Goal: Task Accomplishment & Management: Use online tool/utility

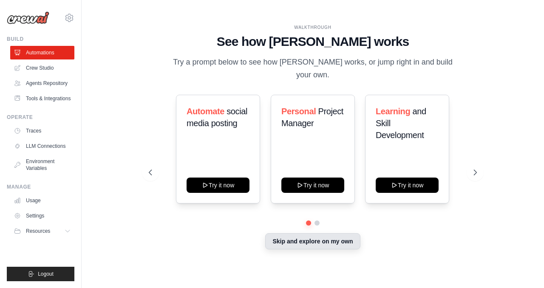
click at [305, 236] on button "Skip and explore on my own" at bounding box center [312, 241] width 95 height 16
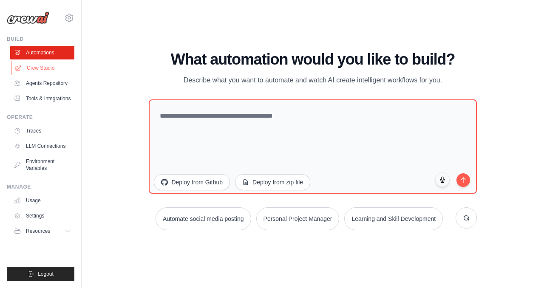
click at [44, 68] on link "Crew Studio" at bounding box center [43, 68] width 64 height 14
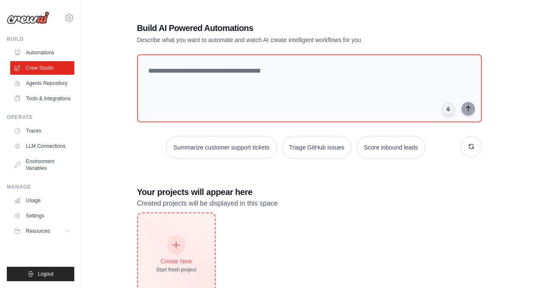
click at [190, 267] on div "Start fresh project" at bounding box center [176, 269] width 40 height 7
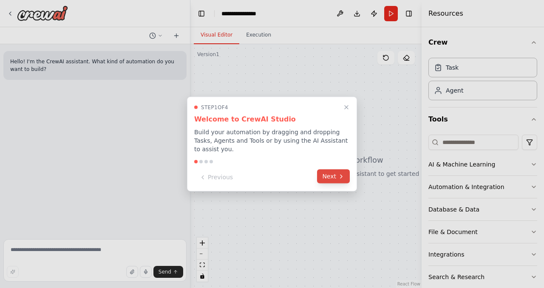
click at [335, 172] on button "Next" at bounding box center [333, 176] width 33 height 14
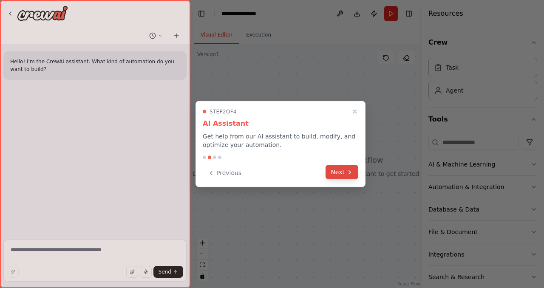
click at [336, 177] on button "Next" at bounding box center [341, 172] width 33 height 14
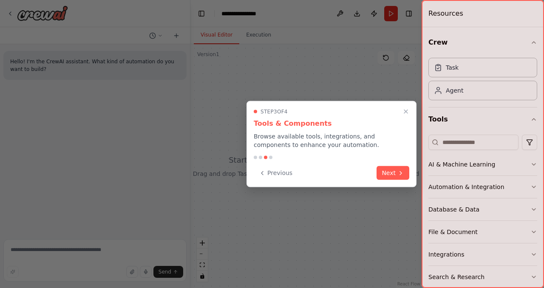
click at [336, 177] on div "Previous Next" at bounding box center [331, 173] width 155 height 14
click at [387, 175] on button "Next" at bounding box center [392, 172] width 33 height 14
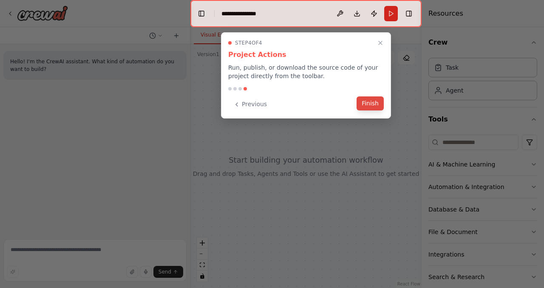
click at [376, 109] on button "Finish" at bounding box center [369, 103] width 27 height 14
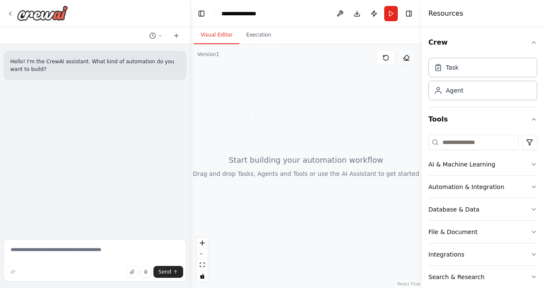
click at [401, 54] on button at bounding box center [406, 58] width 17 height 14
click at [122, 68] on p "Hello! I'm the CrewAI assistant. What kind of automation do you want to build?" at bounding box center [94, 65] width 169 height 15
click at [159, 38] on icon at bounding box center [160, 35] width 5 height 5
click at [159, 38] on div at bounding box center [95, 144] width 190 height 288
click at [178, 37] on icon at bounding box center [176, 35] width 7 height 7
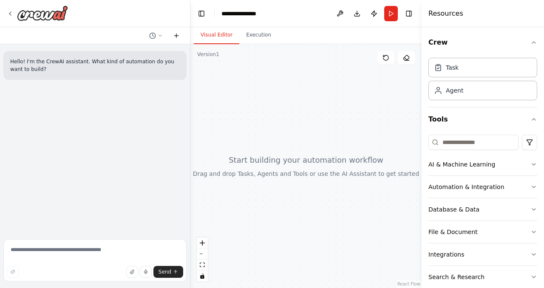
click at [178, 37] on icon at bounding box center [176, 35] width 7 height 7
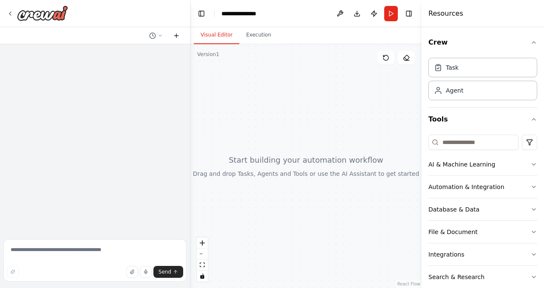
click at [178, 37] on icon at bounding box center [176, 35] width 7 height 7
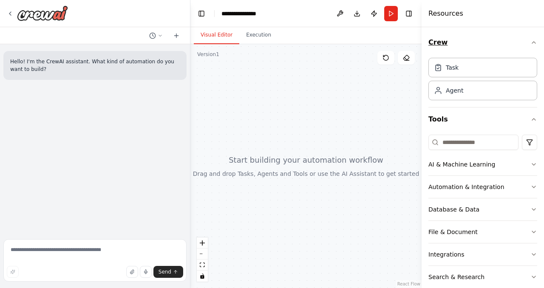
click at [530, 45] on icon "button" at bounding box center [533, 42] width 7 height 7
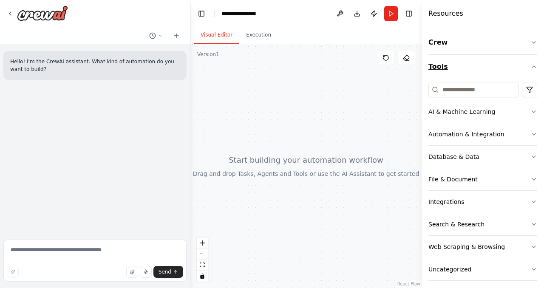
click at [530, 67] on icon "button" at bounding box center [533, 66] width 7 height 7
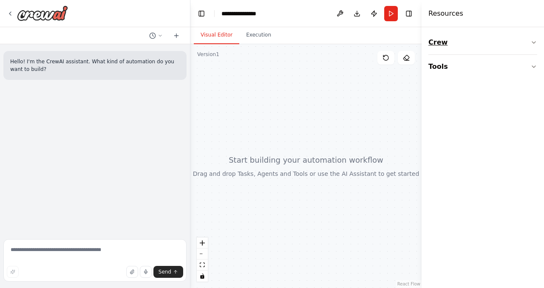
click at [537, 44] on icon "button" at bounding box center [533, 42] width 7 height 7
click at [528, 123] on button "Tools" at bounding box center [482, 119] width 109 height 24
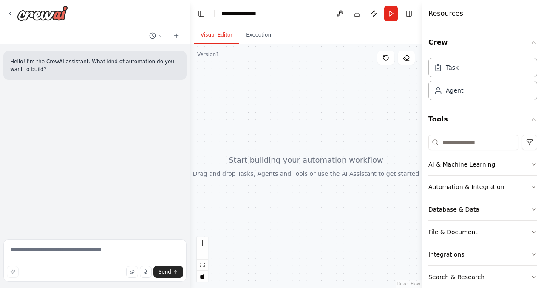
scroll to position [47, 0]
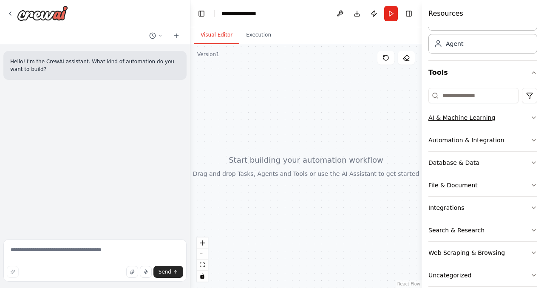
click at [530, 117] on icon "button" at bounding box center [533, 117] width 7 height 7
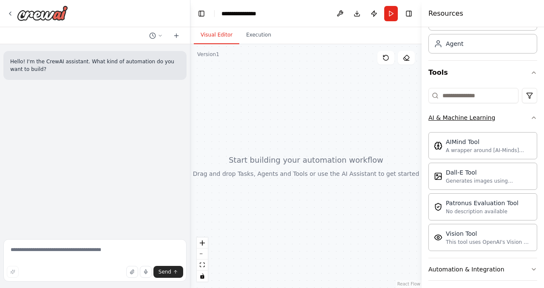
click at [530, 117] on icon "button" at bounding box center [533, 117] width 7 height 7
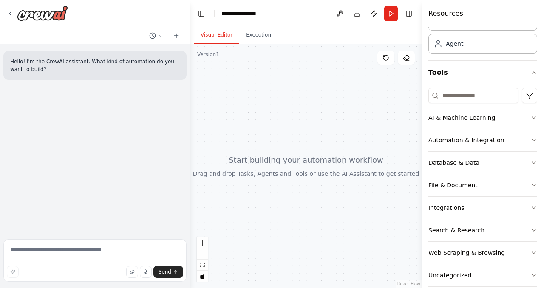
click at [530, 141] on icon "button" at bounding box center [533, 140] width 7 height 7
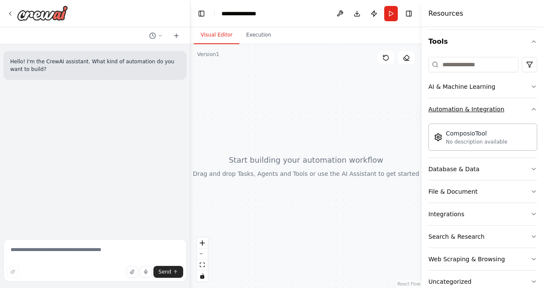
scroll to position [79, 0]
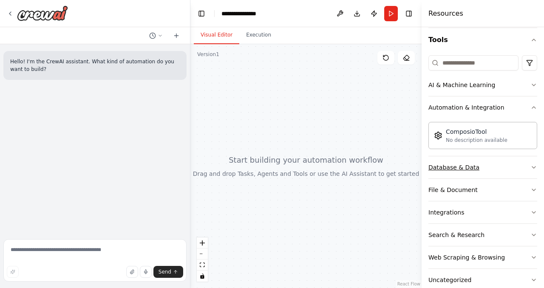
click at [530, 167] on icon "button" at bounding box center [533, 167] width 7 height 7
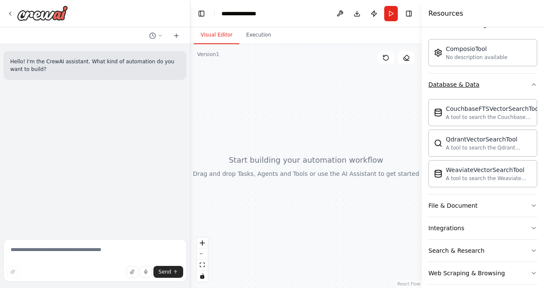
scroll to position [174, 0]
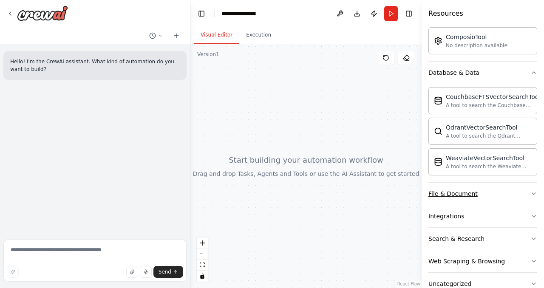
click at [529, 199] on button "File & Document" at bounding box center [482, 194] width 109 height 22
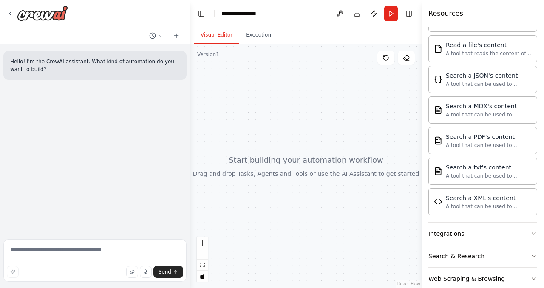
scroll to position [446, 0]
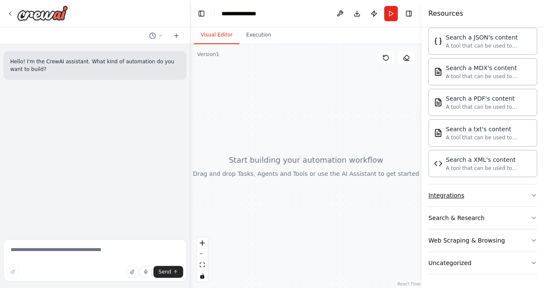
click at [530, 195] on icon "button" at bounding box center [533, 195] width 7 height 7
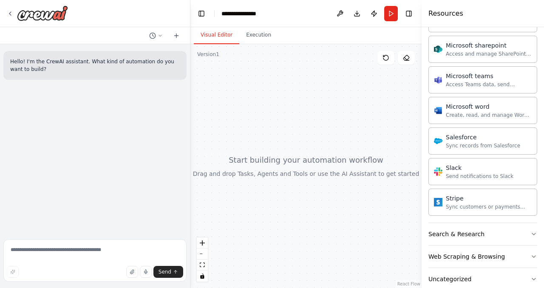
scroll to position [943, 0]
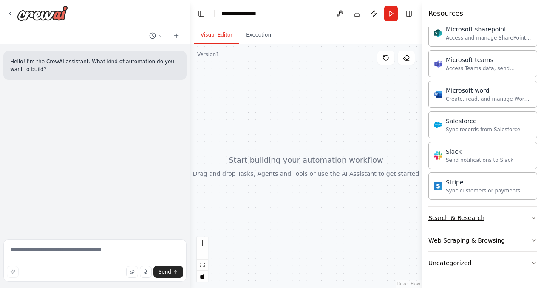
click at [530, 219] on icon "button" at bounding box center [533, 218] width 7 height 7
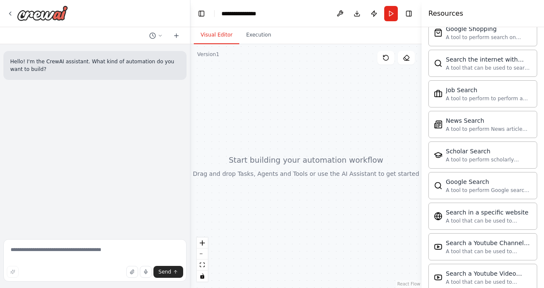
scroll to position [1378, 0]
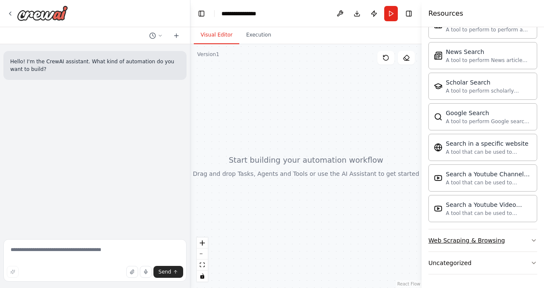
drag, startPoint x: 534, startPoint y: 249, endPoint x: 525, endPoint y: 238, distance: 13.7
click at [525, 238] on div "Crew Task Agent Tools AI & Machine Learning Automation & Integration ComposioTo…" at bounding box center [482, 157] width 122 height 261
click at [530, 241] on icon "button" at bounding box center [533, 240] width 7 height 7
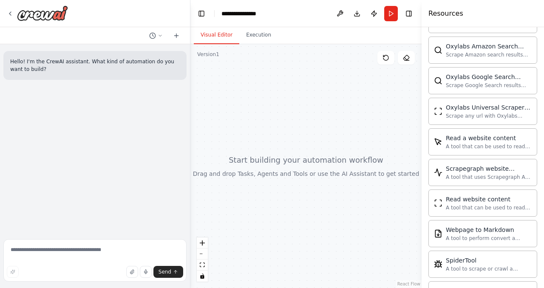
scroll to position [1843, 0]
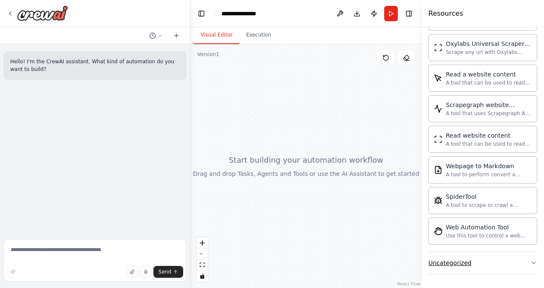
click at [505, 265] on button "Uncategorized" at bounding box center [482, 263] width 109 height 22
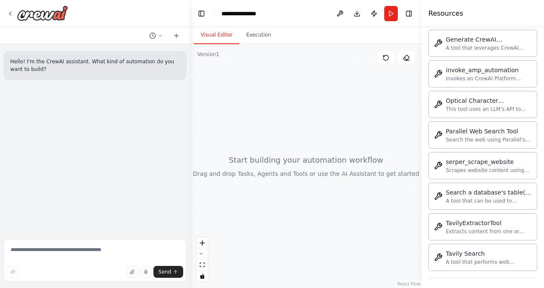
scroll to position [2339, 0]
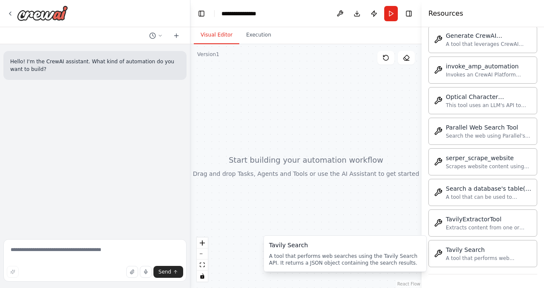
click at [444, 239] on div "Arxiv Paper Fetcher and Downloader Fetches metadata from Arxiv based on a searc…" at bounding box center [482, 22] width 109 height 489
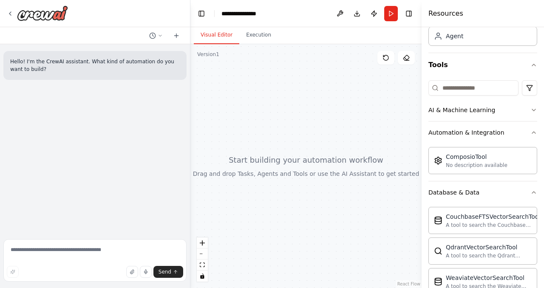
scroll to position [0, 0]
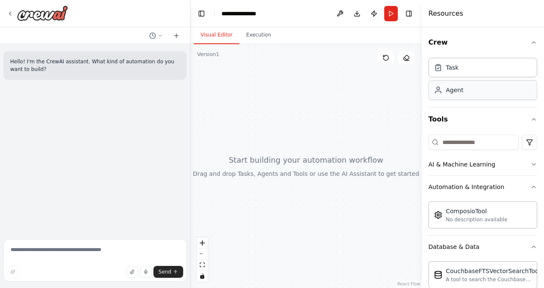
click at [483, 92] on div "Agent" at bounding box center [482, 90] width 109 height 20
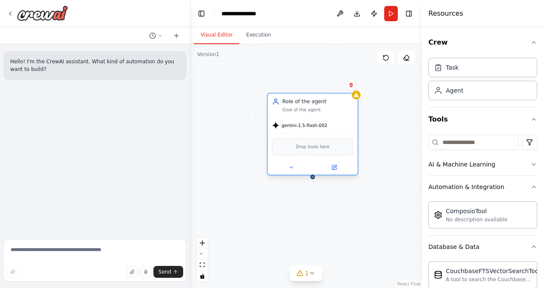
drag, startPoint x: 350, startPoint y: 102, endPoint x: 284, endPoint y: 101, distance: 65.9
click at [284, 101] on div "Role of the agent" at bounding box center [317, 101] width 71 height 7
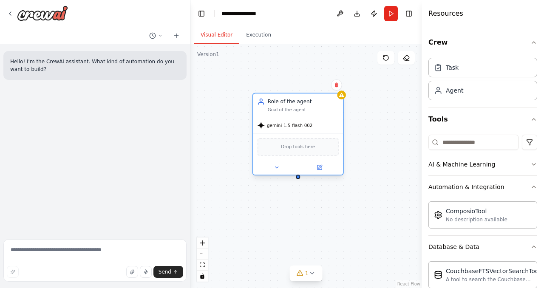
click at [299, 111] on div "Goal of the agent" at bounding box center [303, 110] width 71 height 6
click at [299, 107] on div "Goal of the agent" at bounding box center [303, 110] width 71 height 6
click at [311, 152] on div "Drop tools here" at bounding box center [297, 146] width 81 height 17
click at [318, 168] on icon at bounding box center [319, 167] width 4 height 4
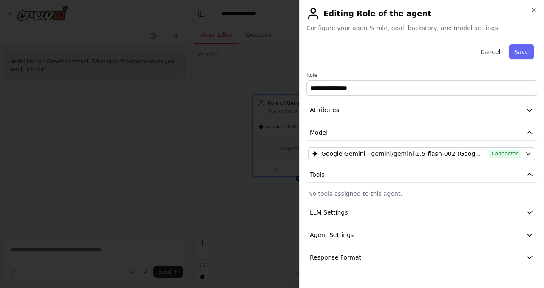
click at [395, 193] on p "No tools assigned to this agent." at bounding box center [421, 193] width 227 height 8
click at [363, 196] on p "No tools assigned to this agent." at bounding box center [421, 193] width 227 height 8
click at [362, 212] on button "LLM Settings" at bounding box center [421, 213] width 231 height 16
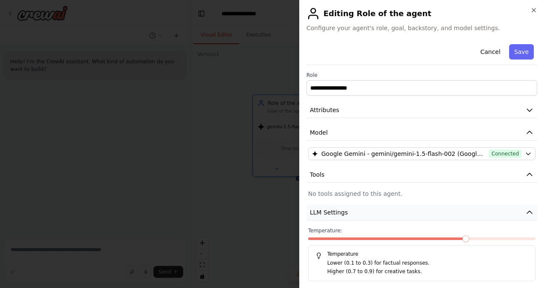
click at [364, 212] on button "LLM Settings" at bounding box center [421, 213] width 231 height 16
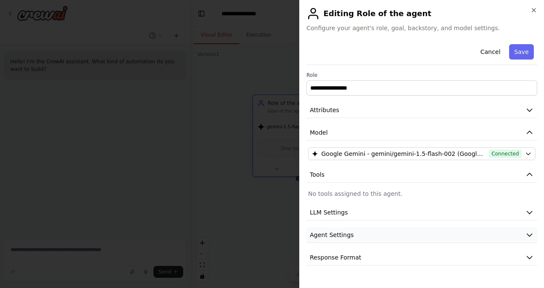
click at [366, 237] on button "Agent Settings" at bounding box center [421, 235] width 231 height 16
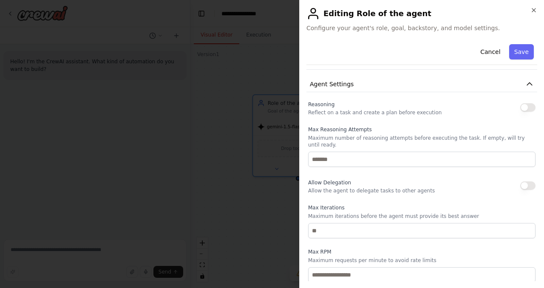
scroll to position [147, 0]
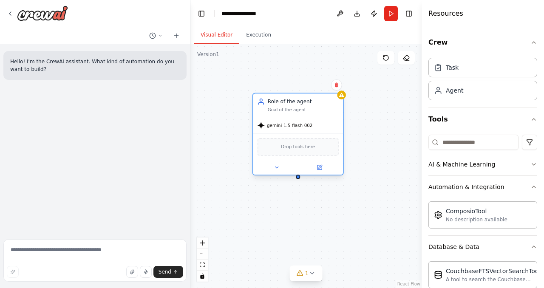
click at [289, 127] on span "gemini-1.5-flash-002" at bounding box center [289, 125] width 45 height 6
